Goal: Answer question/provide support: Share knowledge or assist other users

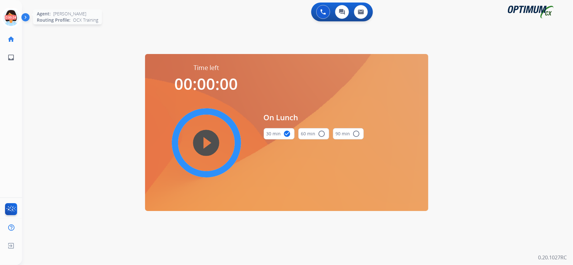
click at [6, 12] on icon at bounding box center [11, 18] width 20 height 20
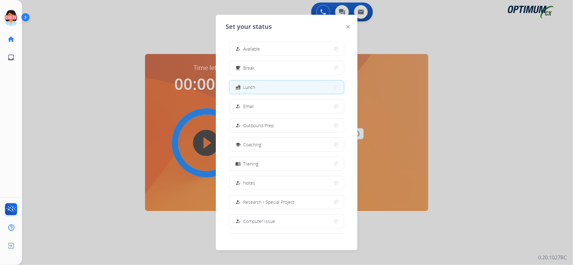
click at [277, 47] on button "how_to_reg Available" at bounding box center [286, 49] width 114 height 14
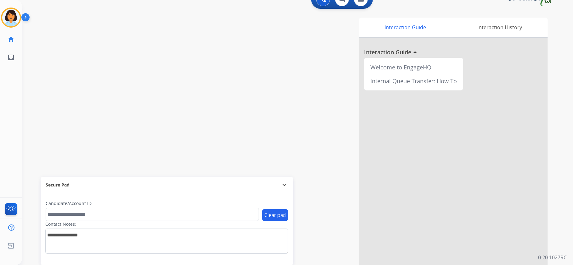
scroll to position [19, 0]
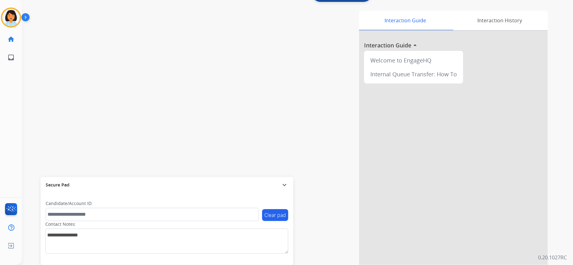
drag, startPoint x: 87, startPoint y: 84, endPoint x: 92, endPoint y: 92, distance: 9.6
click at [87, 84] on div "swap_horiz Break voice bridge close_fullscreen Connect 3-Way Call merge_type Se…" at bounding box center [290, 134] width 536 height 262
click at [81, 19] on mat-icon "content_copy" at bounding box center [84, 19] width 6 height 6
click at [122, 29] on button "Disconnect" at bounding box center [119, 32] width 13 height 13
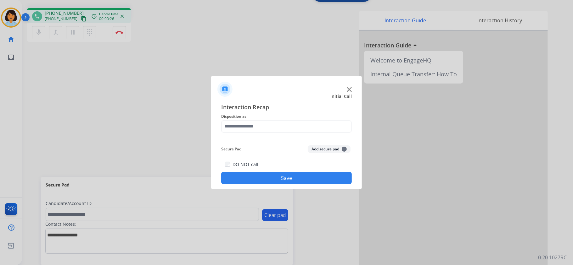
drag, startPoint x: 74, startPoint y: 28, endPoint x: 194, endPoint y: 113, distance: 147.4
click at [74, 29] on div at bounding box center [286, 132] width 573 height 265
click at [310, 130] on div "Interaction Recap Disposition as Secure Pad Add secure pad + DO NOT call Save" at bounding box center [286, 144] width 131 height 82
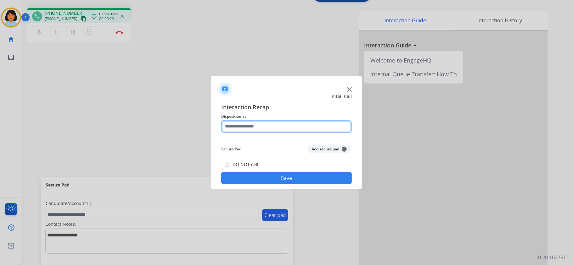
click at [312, 125] on input "text" at bounding box center [286, 126] width 131 height 13
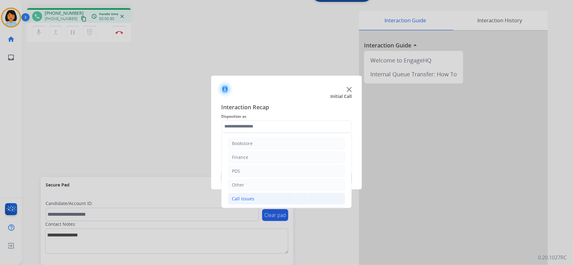
click at [263, 201] on li "Call Issues" at bounding box center [286, 199] width 117 height 12
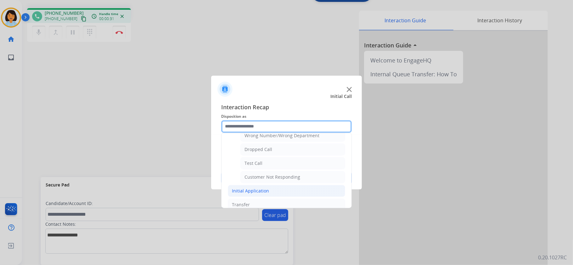
scroll to position [115, 0]
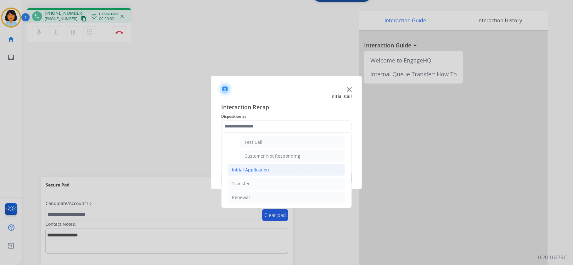
click at [272, 169] on li "Initial Application" at bounding box center [286, 170] width 117 height 12
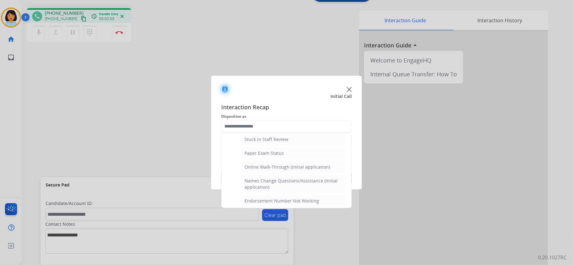
click at [277, 169] on div "Online Walk-Through (Initial application)" at bounding box center [287, 167] width 86 height 6
type input "**********"
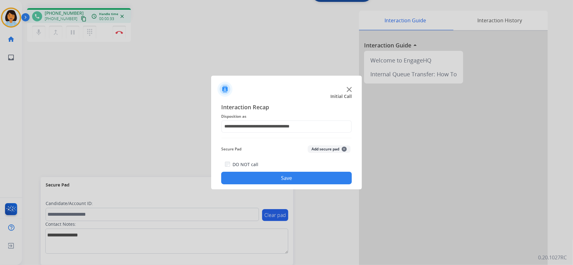
click at [276, 175] on button "Save" at bounding box center [286, 178] width 131 height 13
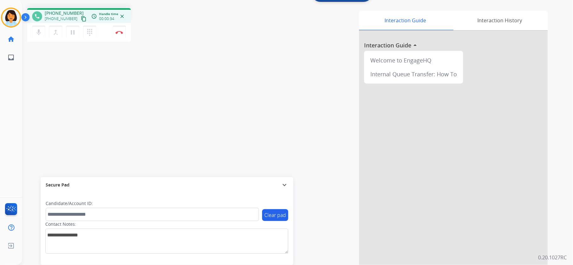
click at [80, 15] on button "content_copy" at bounding box center [84, 19] width 8 height 8
click at [117, 29] on button "Disconnect" at bounding box center [119, 32] width 13 height 13
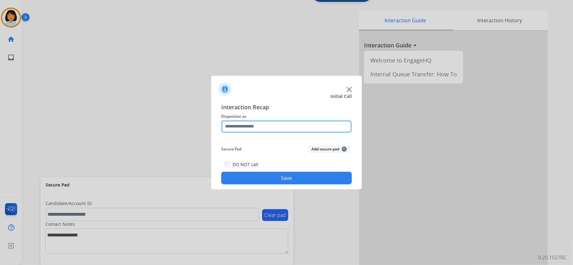
click at [297, 130] on input "text" at bounding box center [286, 126] width 131 height 13
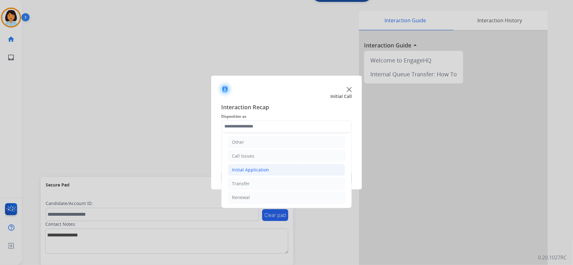
click at [270, 170] on li "Initial Application" at bounding box center [286, 170] width 117 height 12
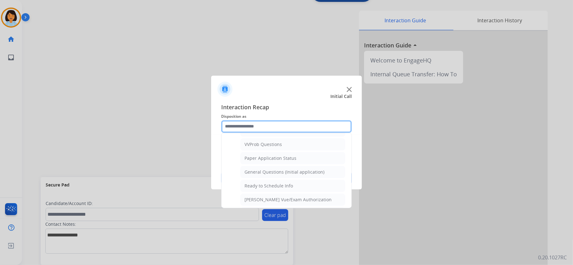
scroll to position [338, 0]
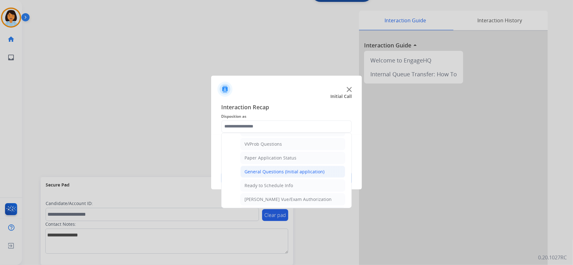
click at [267, 175] on div "General Questions (Initial application)" at bounding box center [284, 172] width 80 height 6
type input "**********"
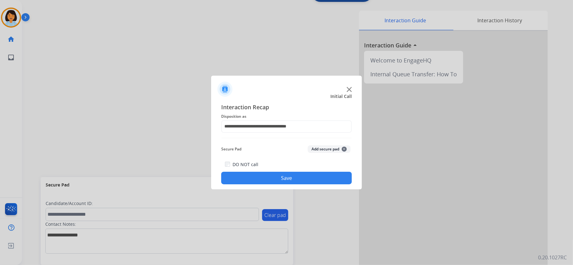
click at [267, 178] on button "Save" at bounding box center [286, 178] width 131 height 13
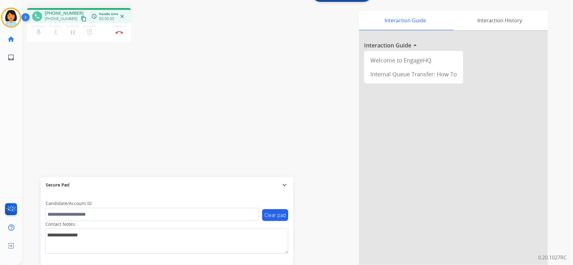
click at [81, 18] on mat-icon "content_copy" at bounding box center [84, 19] width 6 height 6
click at [123, 33] on button "Disconnect" at bounding box center [119, 32] width 13 height 13
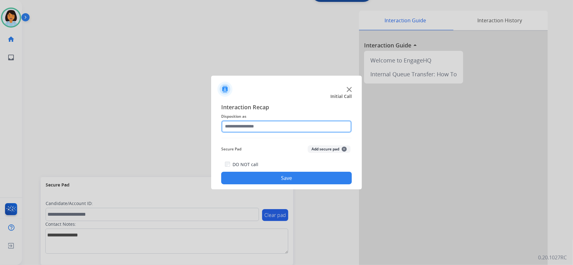
click at [265, 122] on input "text" at bounding box center [286, 126] width 131 height 13
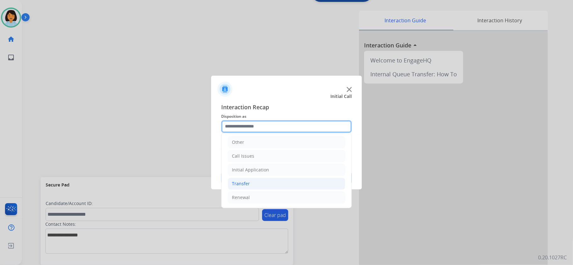
scroll to position [44, 0]
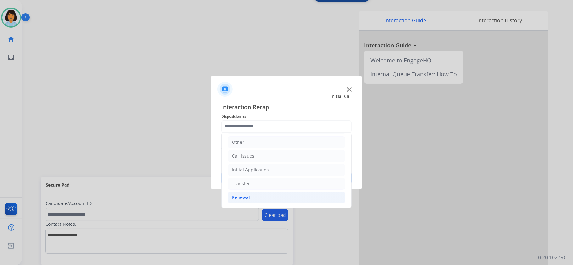
click at [264, 197] on li "Renewal" at bounding box center [286, 198] width 117 height 12
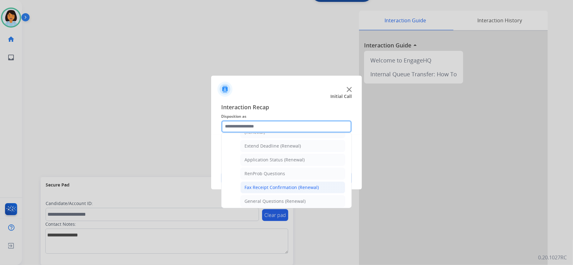
scroll to position [170, 0]
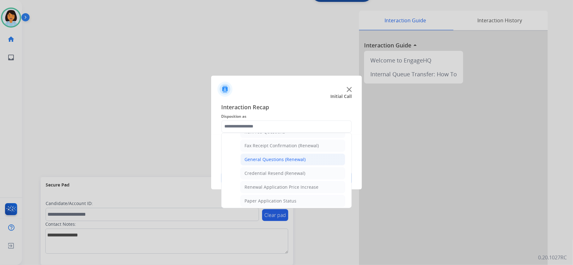
click at [275, 162] on div "General Questions (Renewal)" at bounding box center [274, 160] width 61 height 6
type input "**********"
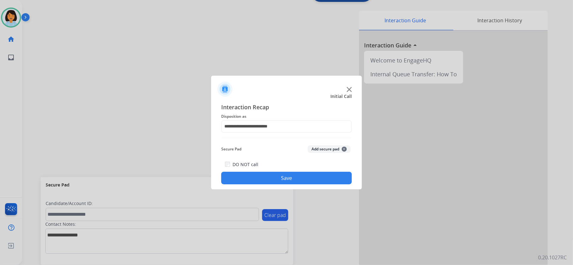
click at [272, 181] on button "Save" at bounding box center [286, 178] width 131 height 13
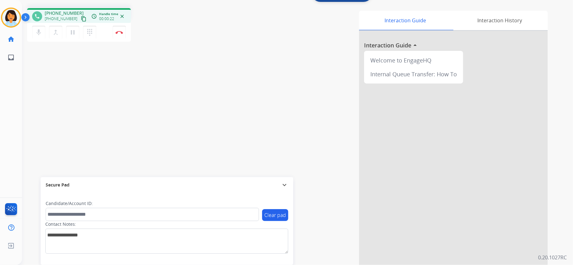
click at [81, 17] on mat-icon "content_copy" at bounding box center [84, 19] width 6 height 6
click at [81, 18] on mat-icon "content_copy" at bounding box center [84, 19] width 6 height 6
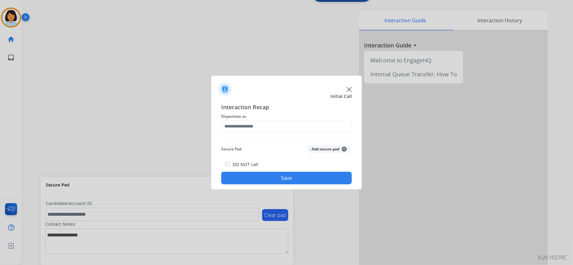
click at [348, 87] on img at bounding box center [349, 89] width 5 height 5
click at [349, 86] on div at bounding box center [286, 87] width 151 height 22
click at [346, 87] on div at bounding box center [286, 87] width 151 height 22
click at [351, 88] on img at bounding box center [349, 89] width 5 height 5
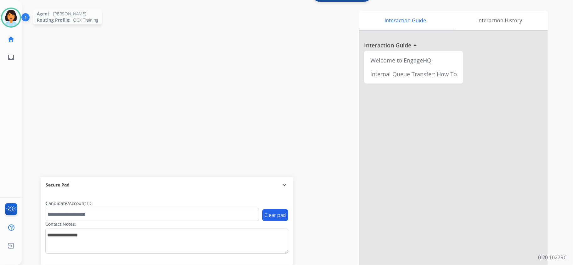
click at [16, 12] on img at bounding box center [11, 18] width 18 height 18
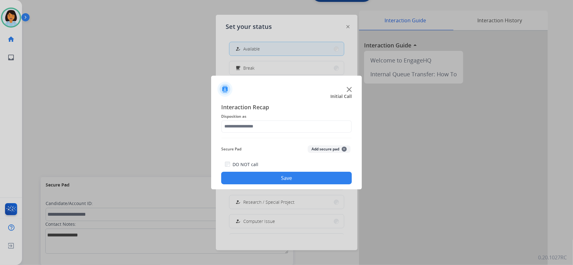
drag, startPoint x: 16, startPoint y: 12, endPoint x: 351, endPoint y: 89, distance: 343.4
click at [351, 89] on img at bounding box center [349, 89] width 5 height 5
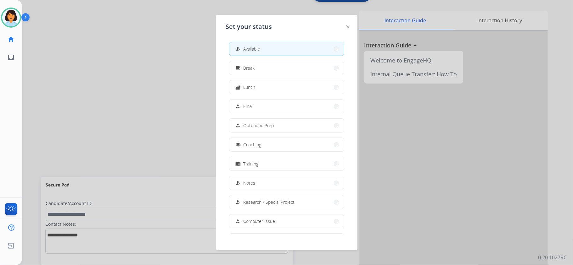
click at [347, 26] on img at bounding box center [347, 26] width 3 height 3
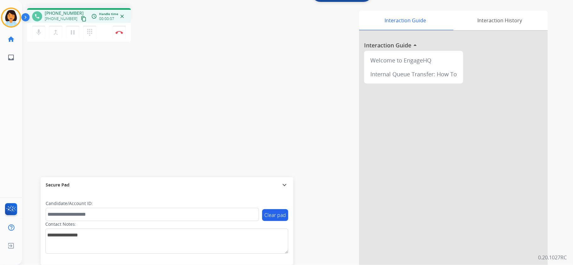
click at [81, 18] on mat-icon "content_copy" at bounding box center [84, 19] width 6 height 6
click at [81, 19] on mat-icon "content_copy" at bounding box center [84, 19] width 6 height 6
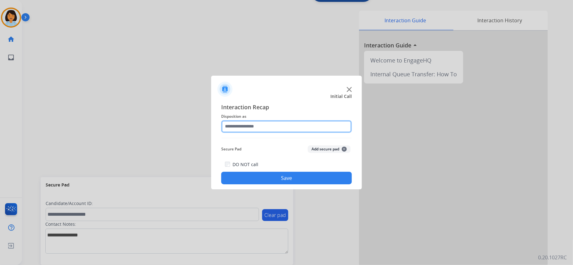
click at [282, 130] on input "text" at bounding box center [286, 126] width 131 height 13
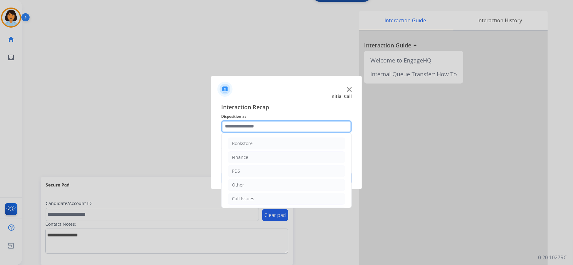
scroll to position [44, 0]
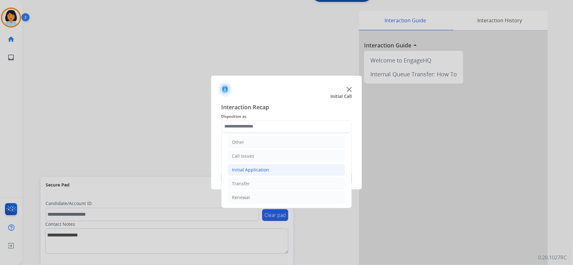
click at [276, 169] on li "Initial Application" at bounding box center [286, 170] width 117 height 12
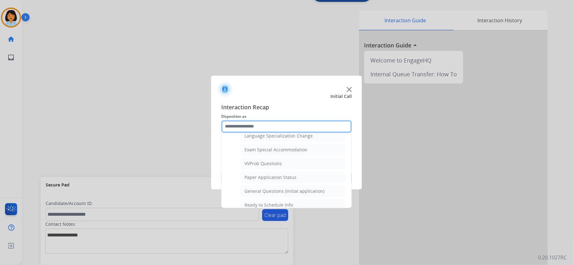
scroll to position [320, 0]
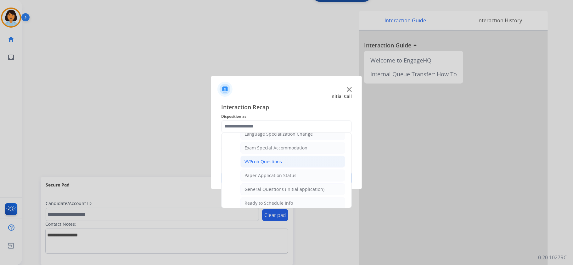
click at [282, 167] on li "VVProb Questions" at bounding box center [292, 162] width 105 height 12
type input "**********"
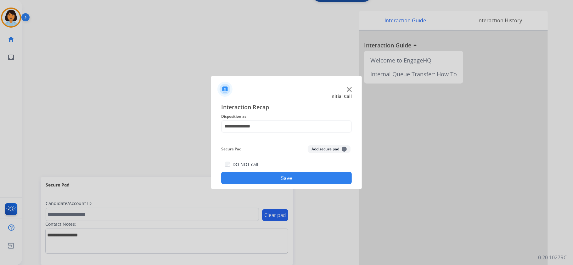
click at [282, 172] on button "Save" at bounding box center [286, 178] width 131 height 13
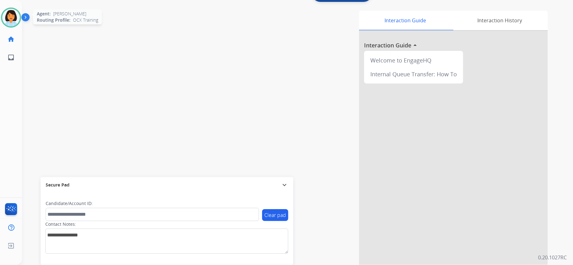
click at [7, 16] on img at bounding box center [11, 18] width 18 height 18
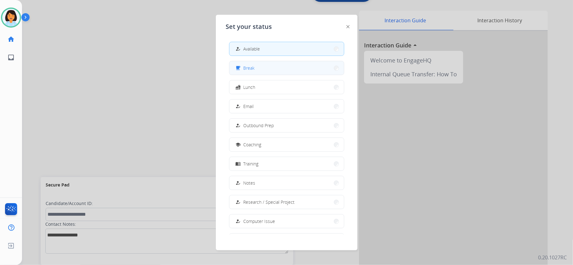
click at [252, 66] on span "Break" at bounding box center [248, 68] width 11 height 7
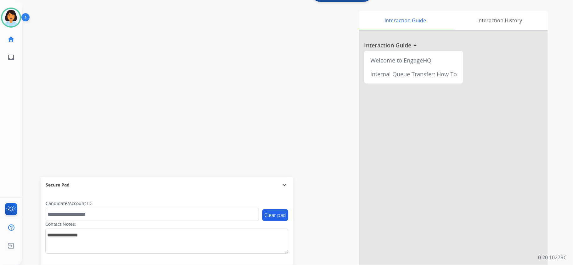
scroll to position [0, 0]
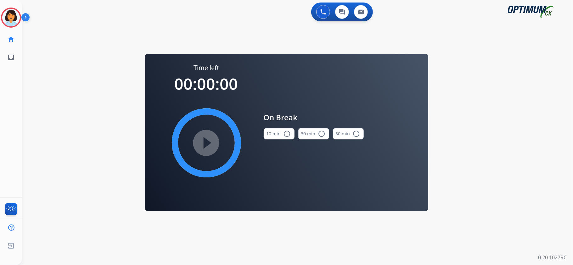
click at [283, 135] on mat-icon "radio_button_unchecked" at bounding box center [287, 134] width 8 height 8
click at [210, 140] on mat-icon "play_circle_filled" at bounding box center [207, 143] width 8 height 8
click at [11, 13] on icon at bounding box center [11, 18] width 20 height 20
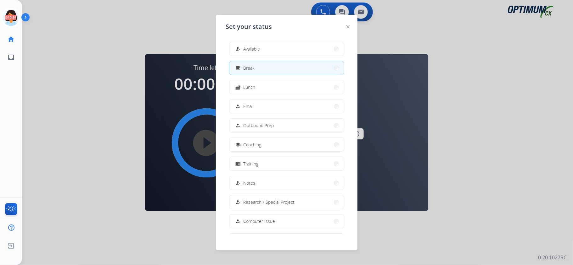
click at [267, 47] on button "how_to_reg Available" at bounding box center [286, 49] width 114 height 14
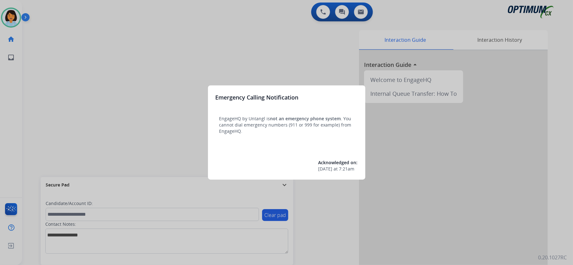
click at [239, 67] on div at bounding box center [286, 132] width 573 height 265
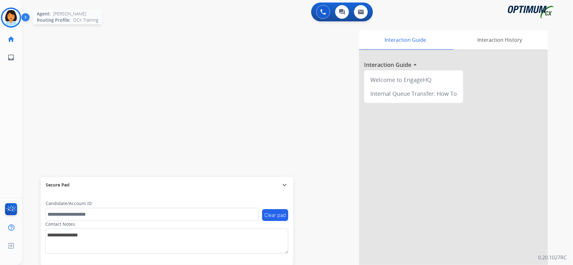
click at [9, 18] on img at bounding box center [11, 18] width 18 height 18
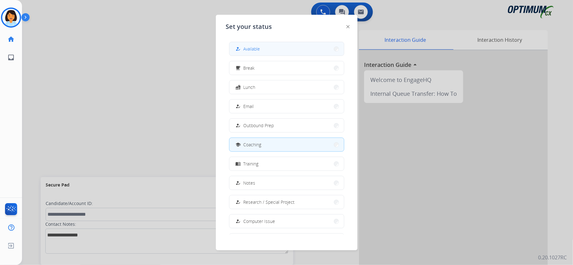
click at [256, 53] on button "how_to_reg Available" at bounding box center [286, 49] width 114 height 14
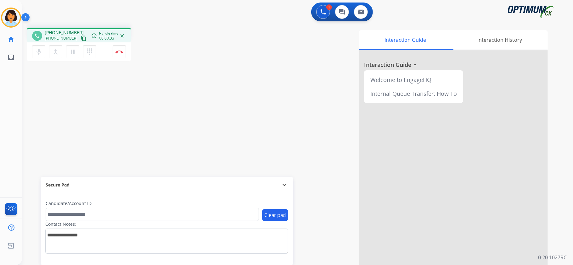
click at [81, 38] on mat-icon "content_copy" at bounding box center [84, 39] width 6 height 6
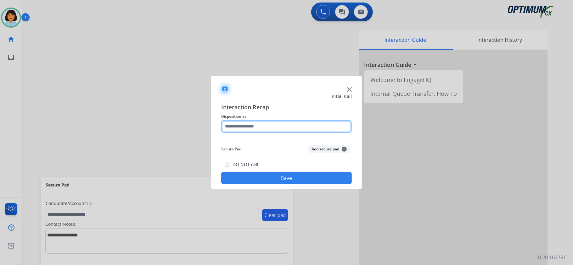
click at [275, 123] on input "text" at bounding box center [286, 126] width 131 height 13
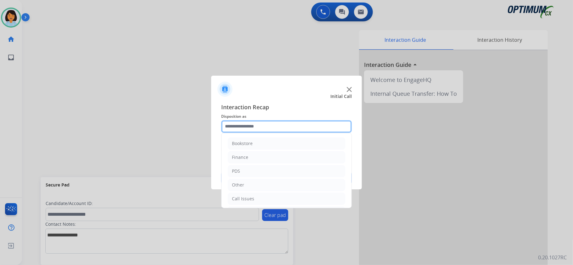
scroll to position [44, 0]
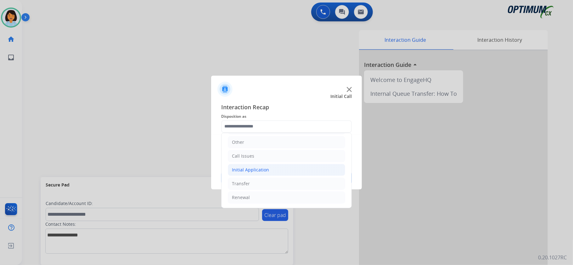
click at [271, 168] on li "Initial Application" at bounding box center [286, 170] width 117 height 12
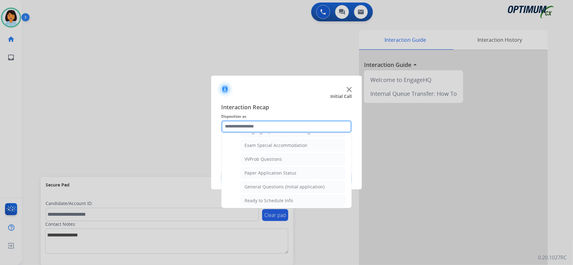
scroll to position [341, 0]
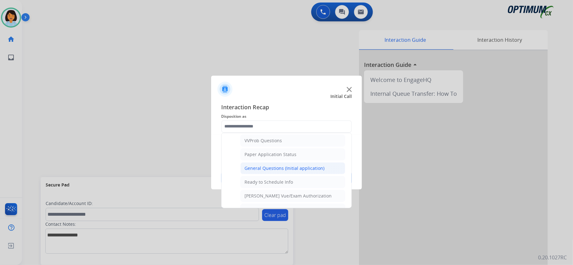
click at [301, 171] on div "General Questions (Initial application)" at bounding box center [284, 168] width 80 height 6
type input "**********"
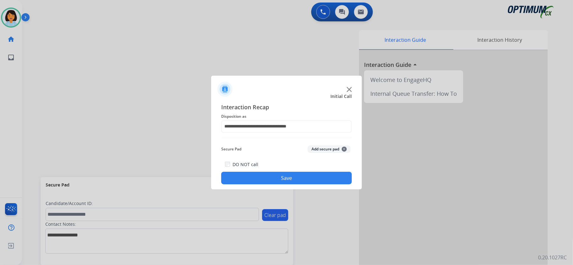
click at [293, 184] on button "Save" at bounding box center [286, 178] width 131 height 13
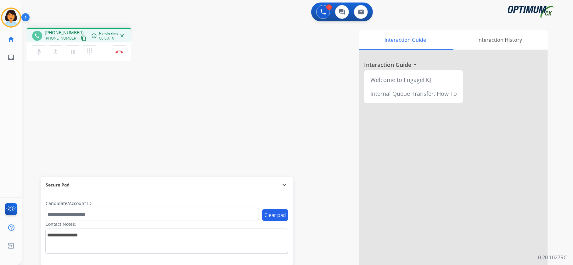
click at [81, 36] on mat-icon "content_copy" at bounding box center [84, 39] width 6 height 6
click at [120, 50] on img at bounding box center [119, 51] width 8 height 3
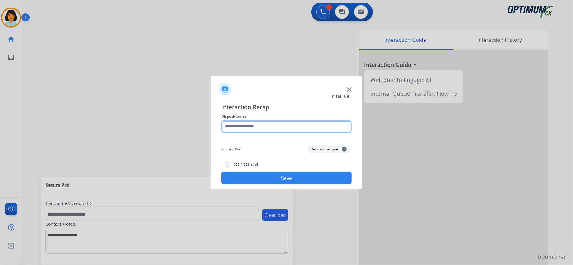
click at [243, 125] on input "text" at bounding box center [286, 126] width 131 height 13
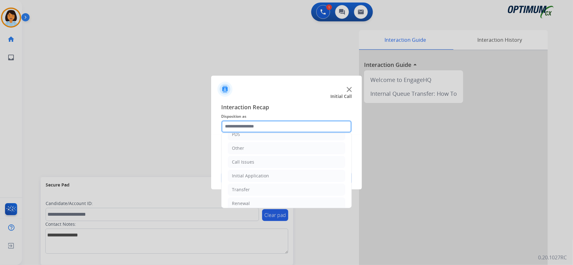
scroll to position [41, 0]
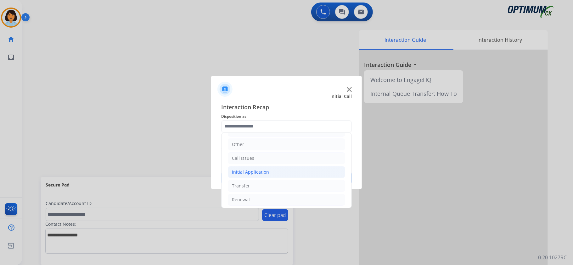
click at [270, 172] on li "Initial Application" at bounding box center [286, 172] width 117 height 12
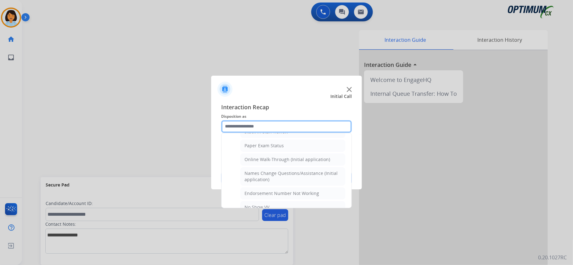
scroll to position [128, 0]
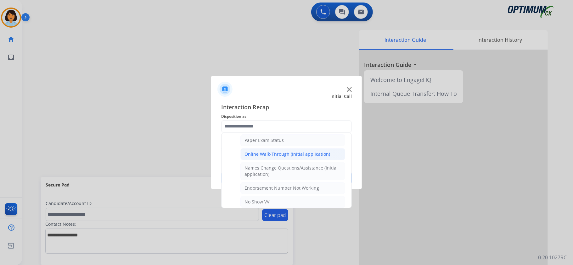
click at [302, 156] on div "Online Walk-Through (Initial application)" at bounding box center [287, 154] width 86 height 6
type input "**********"
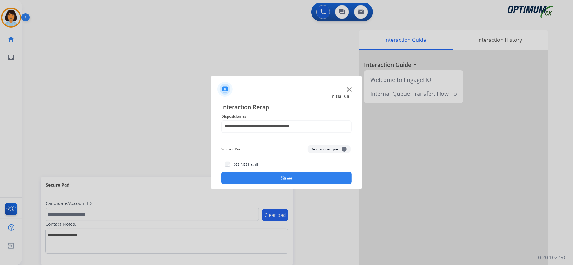
click at [289, 176] on button "Save" at bounding box center [286, 178] width 131 height 13
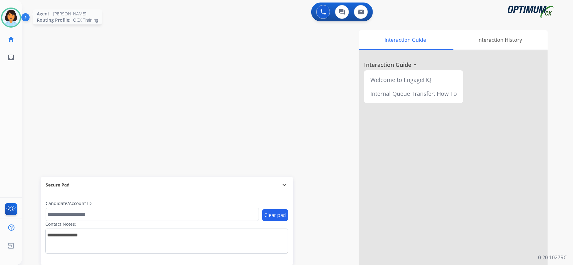
click at [9, 13] on img at bounding box center [11, 18] width 18 height 18
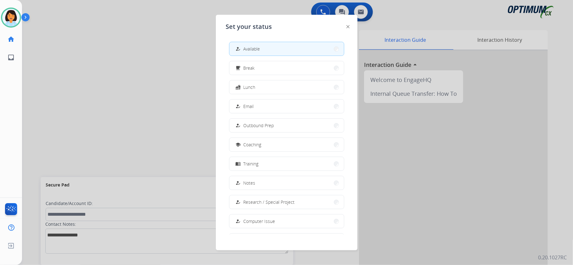
scroll to position [59, 0]
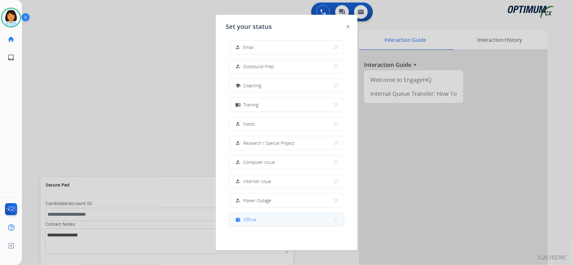
click at [267, 220] on button "work_off Offline" at bounding box center [286, 220] width 114 height 14
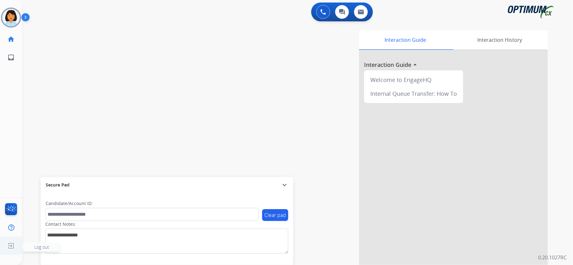
click at [12, 245] on img at bounding box center [10, 246] width 11 height 12
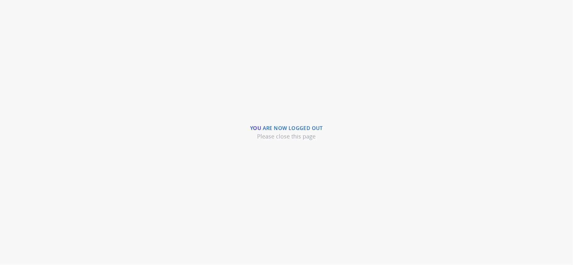
click at [12, 246] on div "You are now logged out Please close this page" at bounding box center [286, 132] width 573 height 265
drag, startPoint x: 12, startPoint y: 246, endPoint x: 0, endPoint y: 123, distance: 122.9
click at [14, 244] on div "You are now logged out Please close this page" at bounding box center [286, 132] width 573 height 265
